Goal: Task Accomplishment & Management: Use online tool/utility

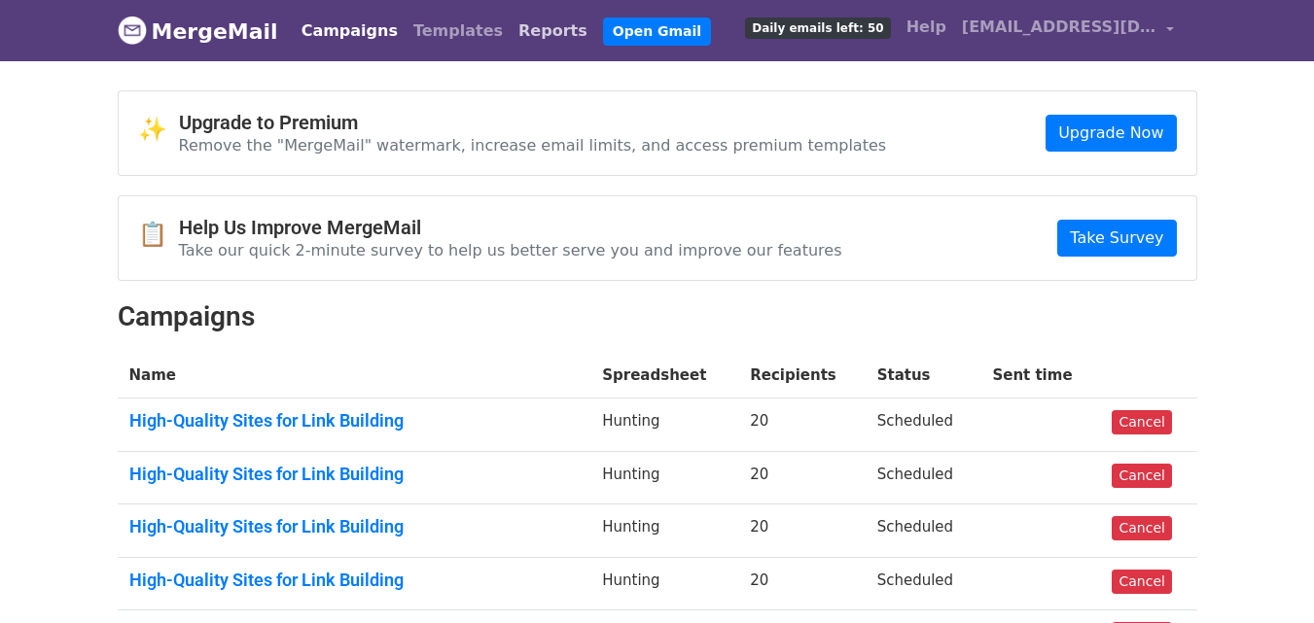
click at [511, 33] on link "Reports" at bounding box center [553, 31] width 85 height 39
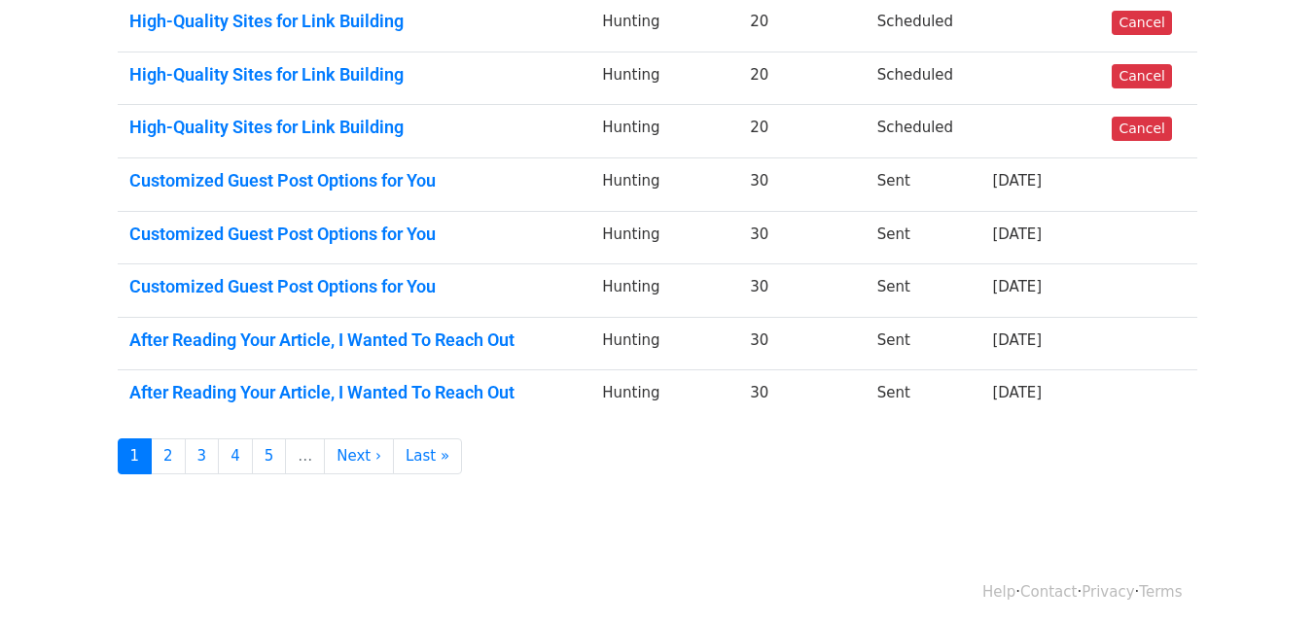
scroll to position [513, 0]
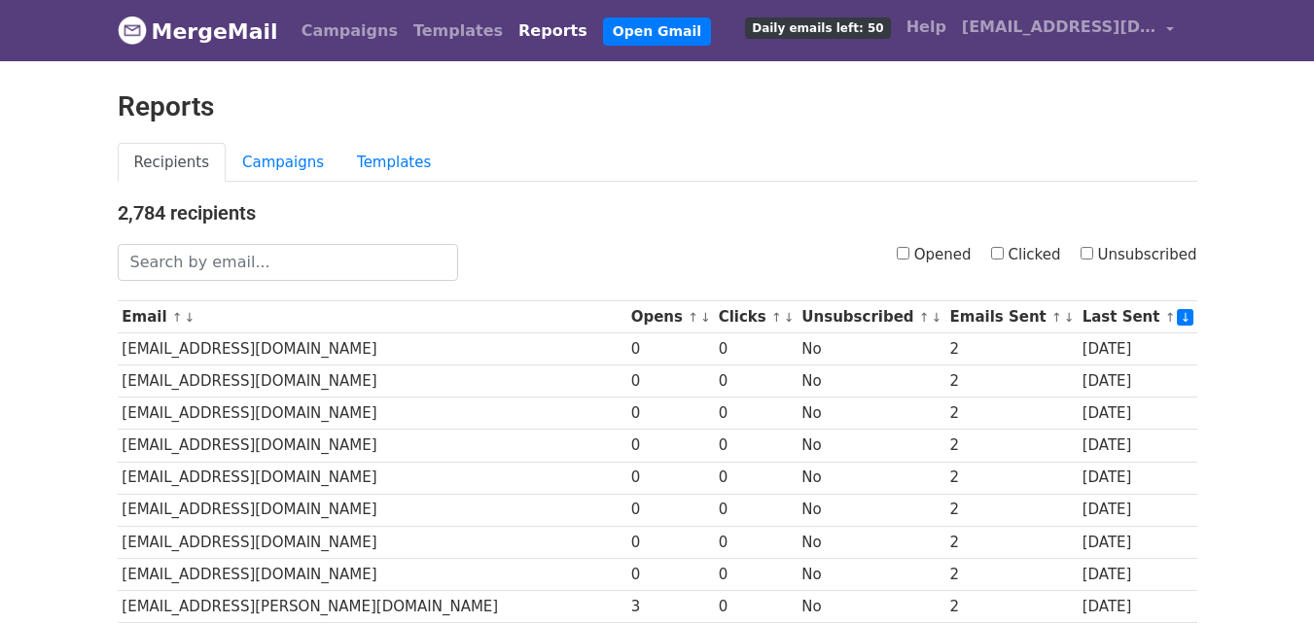
click at [909, 252] on input "Opened" at bounding box center [903, 253] width 13 height 13
checkbox input "true"
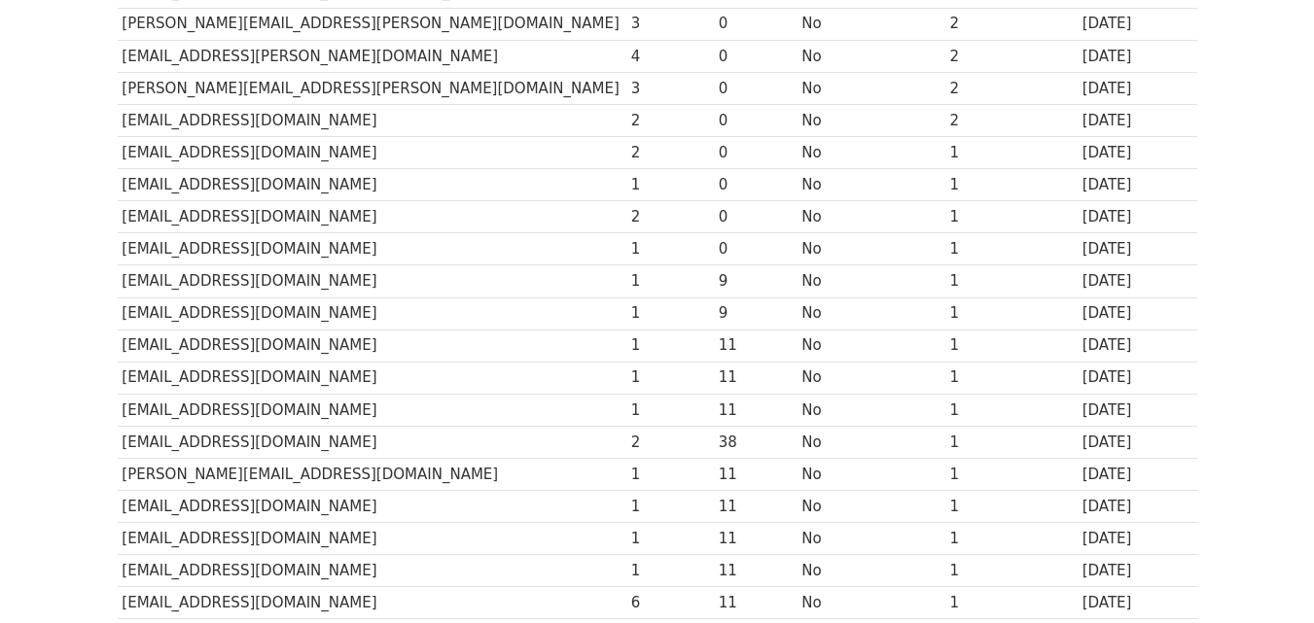
scroll to position [961, 0]
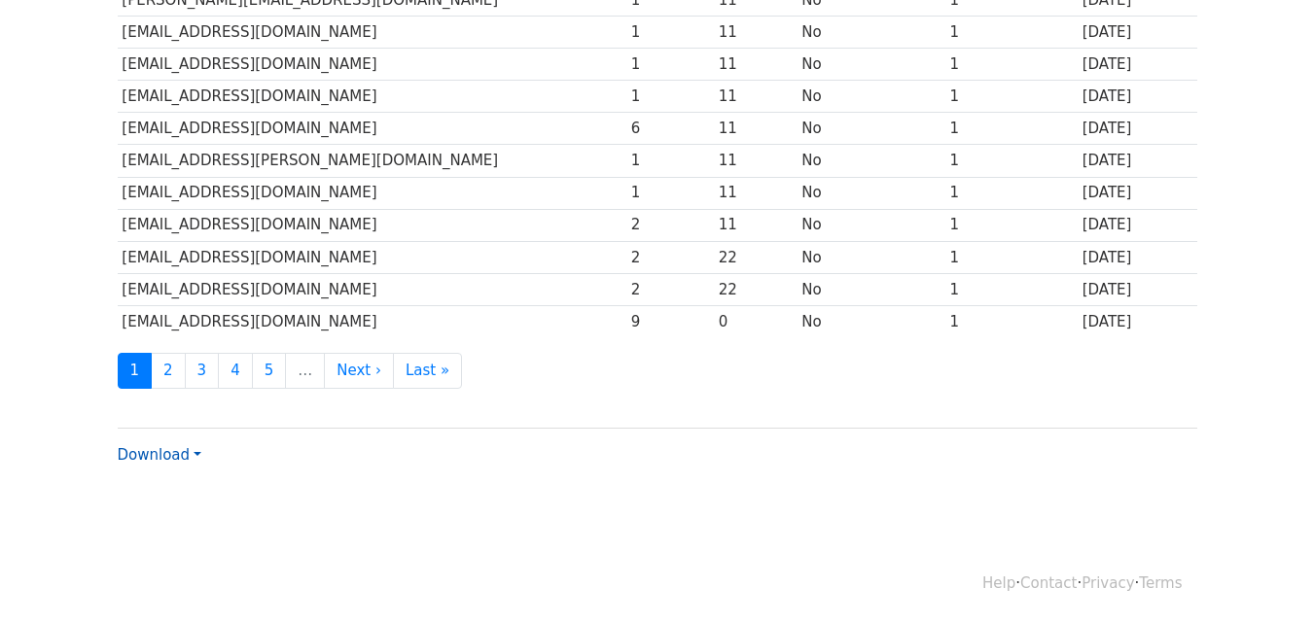
click at [163, 446] on link "Download" at bounding box center [160, 455] width 84 height 18
click at [186, 493] on link "CSV" at bounding box center [196, 491] width 154 height 31
